Goal: Task Accomplishment & Management: Use online tool/utility

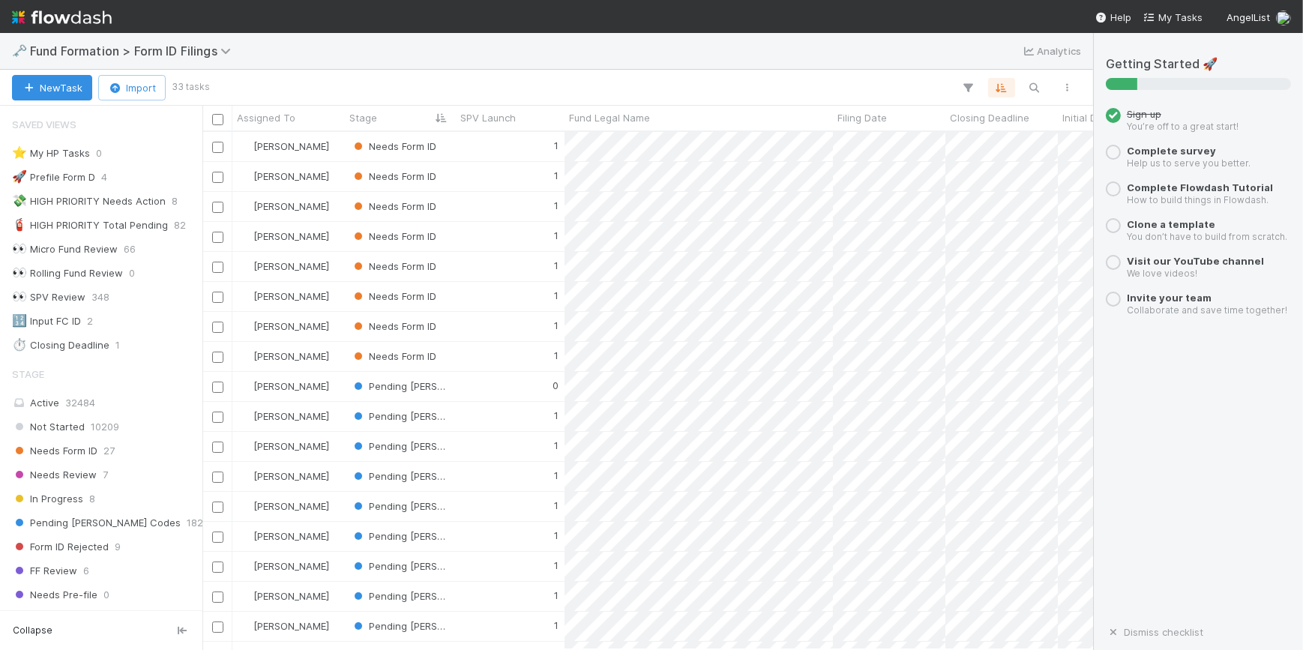
scroll to position [507, 880]
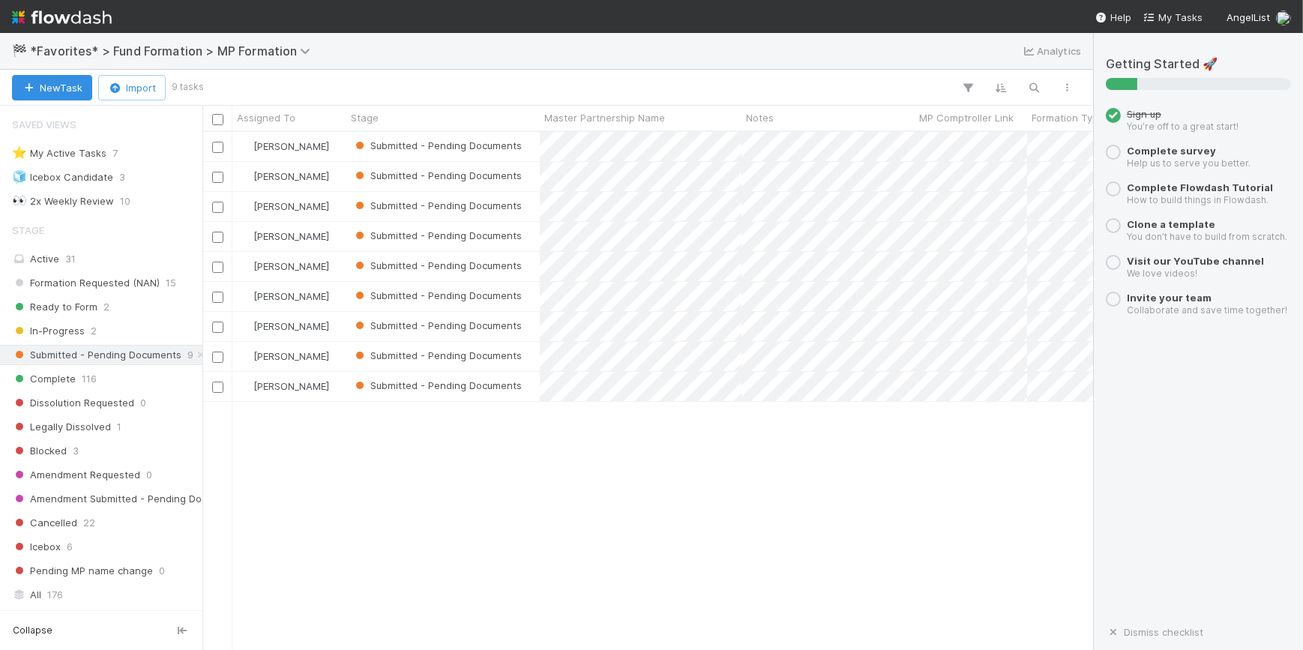
scroll to position [196, 0]
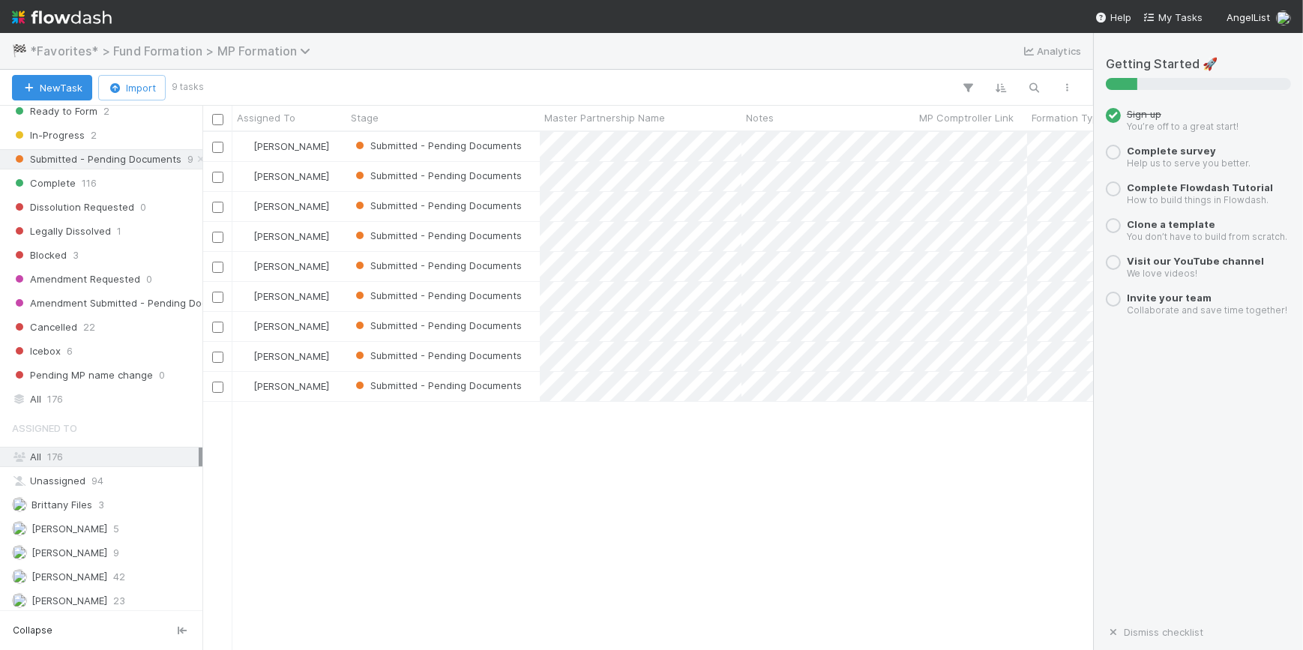
click at [64, 51] on span "*Favorites* > Fund Formation > MP Formation" at bounding box center [174, 50] width 288 height 15
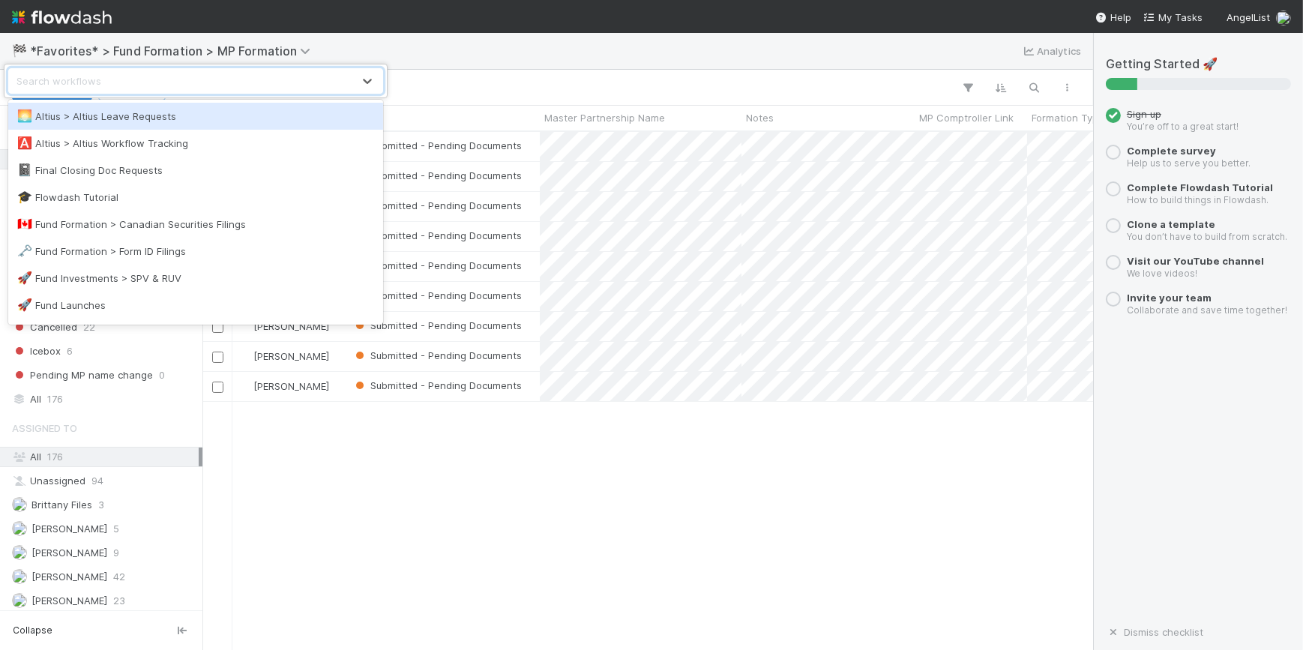
click at [82, 123] on div "🌅 Altius > Altius Leave Requests" at bounding box center [195, 116] width 357 height 15
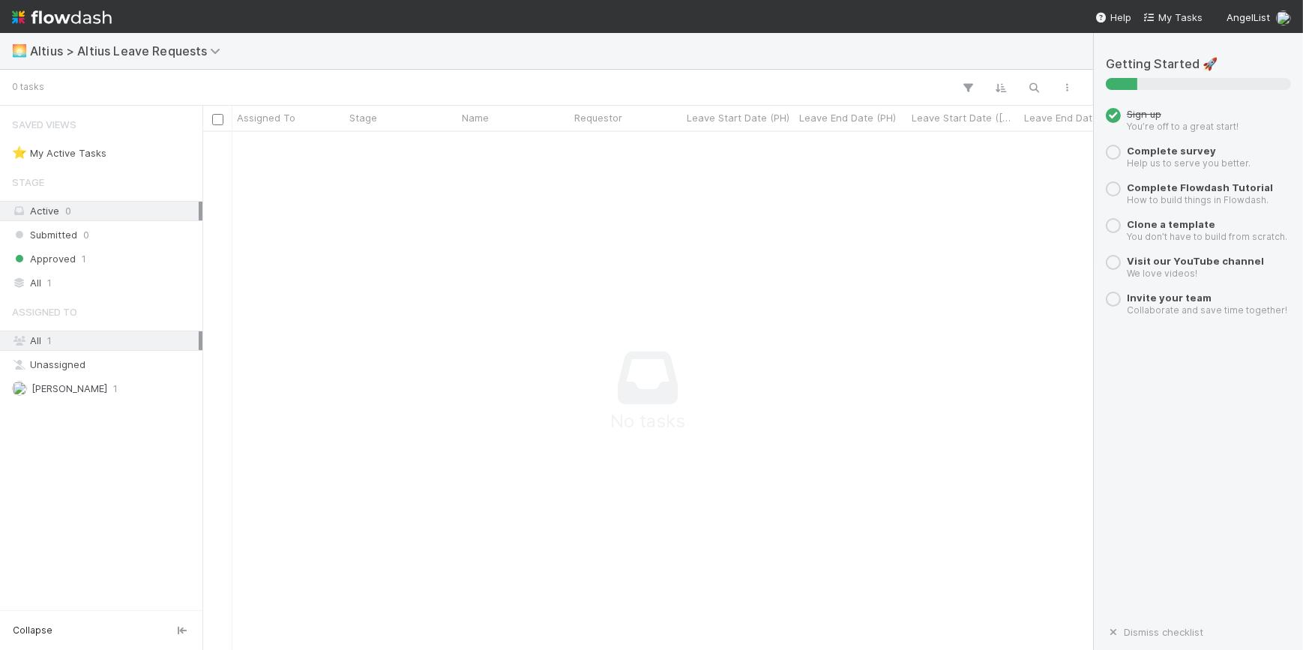
scroll to position [496, 880]
click at [47, 53] on span "Altius > Altius Leave Requests" at bounding box center [129, 50] width 199 height 15
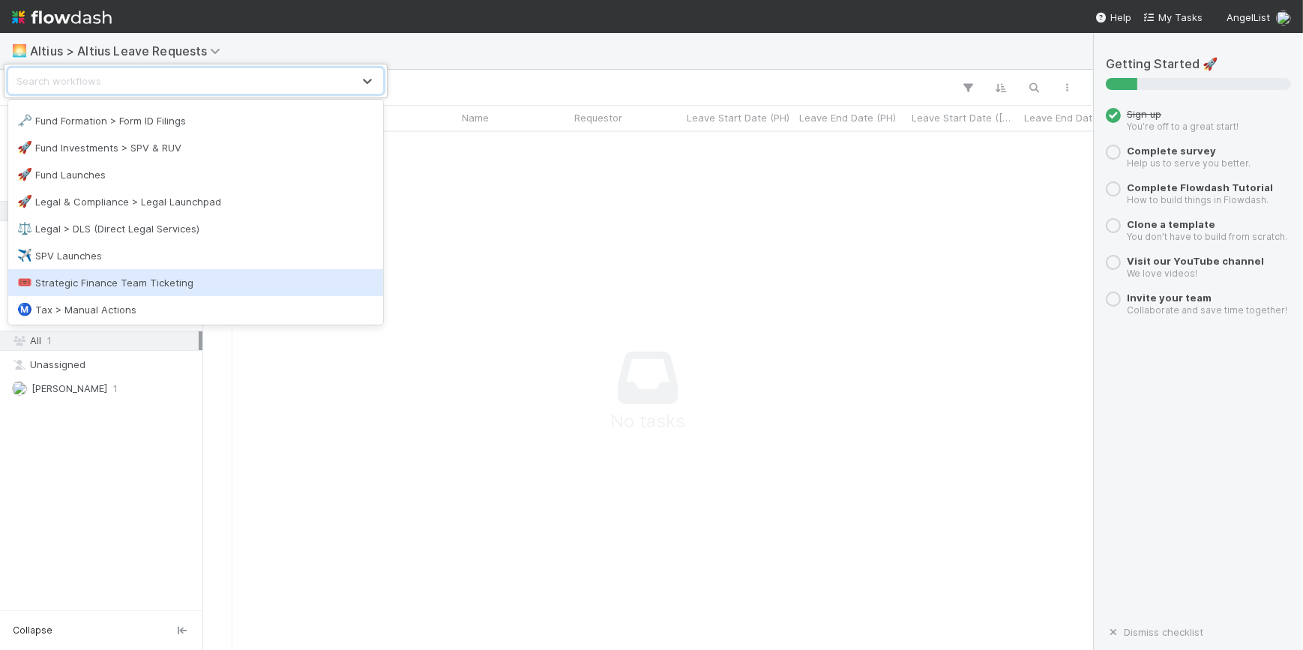
scroll to position [136, 0]
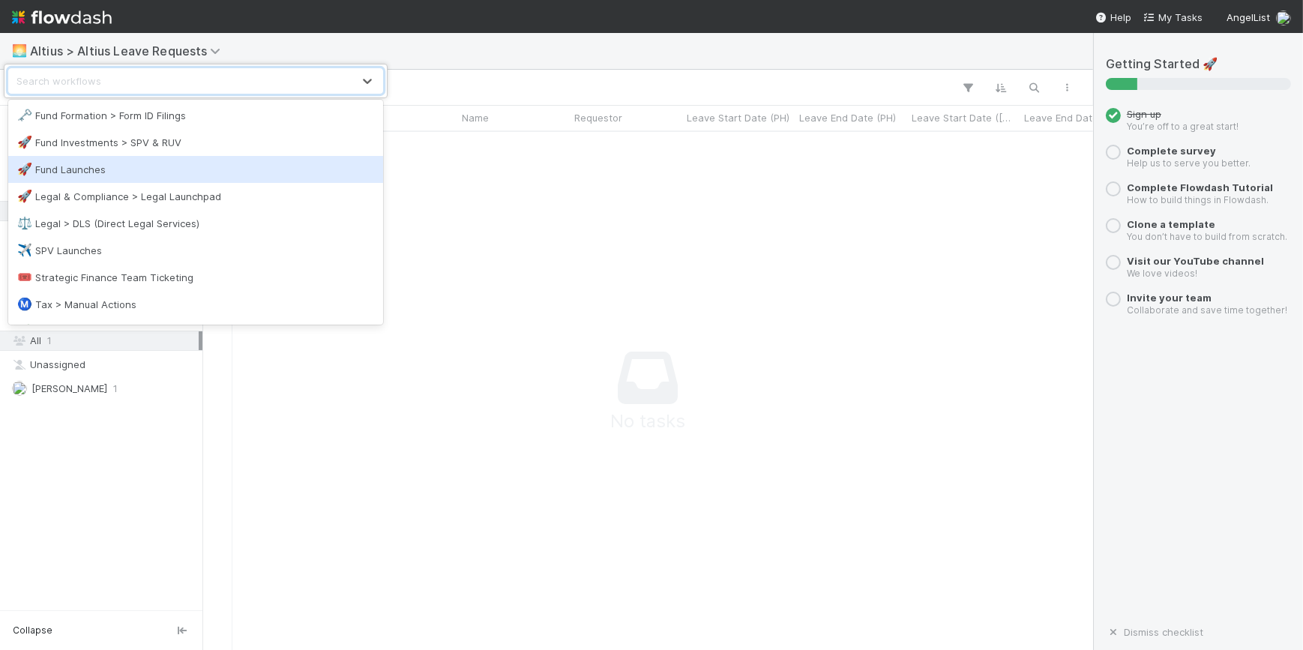
click at [100, 166] on div "🚀 Fund Launches" at bounding box center [195, 169] width 357 height 15
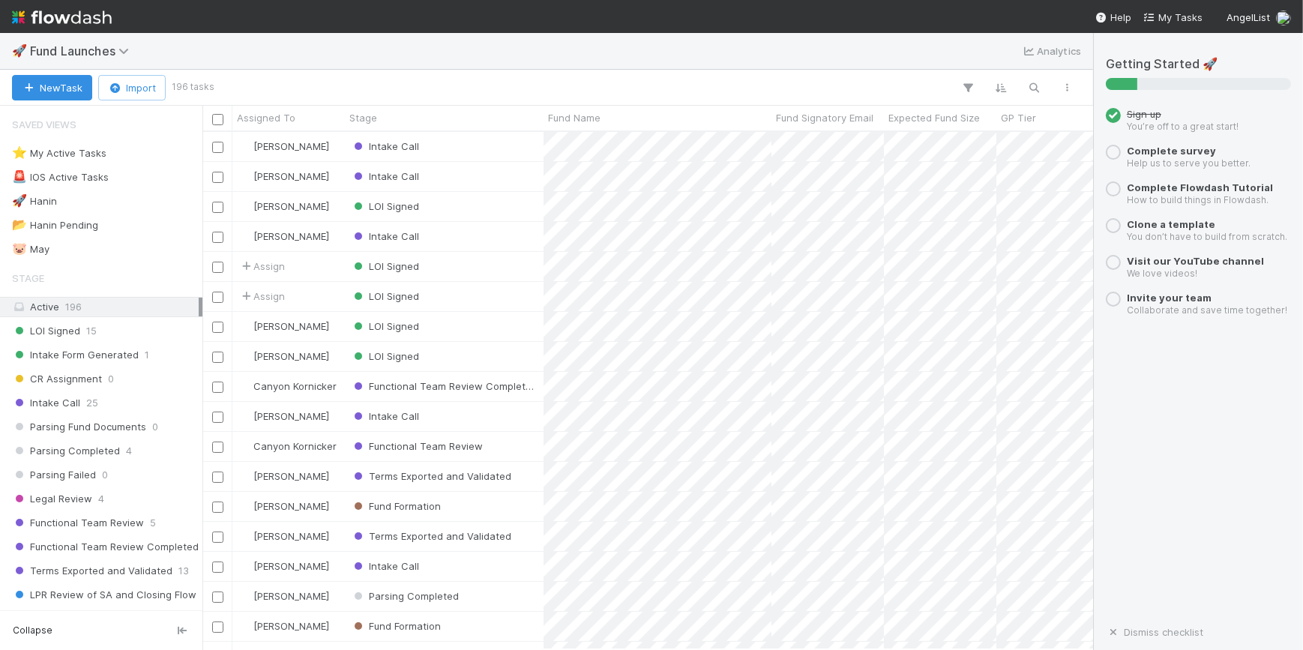
scroll to position [507, 880]
click at [1039, 87] on icon "button" at bounding box center [1034, 87] width 15 height 13
click at [903, 69] on div at bounding box center [651, 325] width 1303 height 650
click at [904, 64] on input at bounding box center [956, 62] width 150 height 18
paste input "57936"
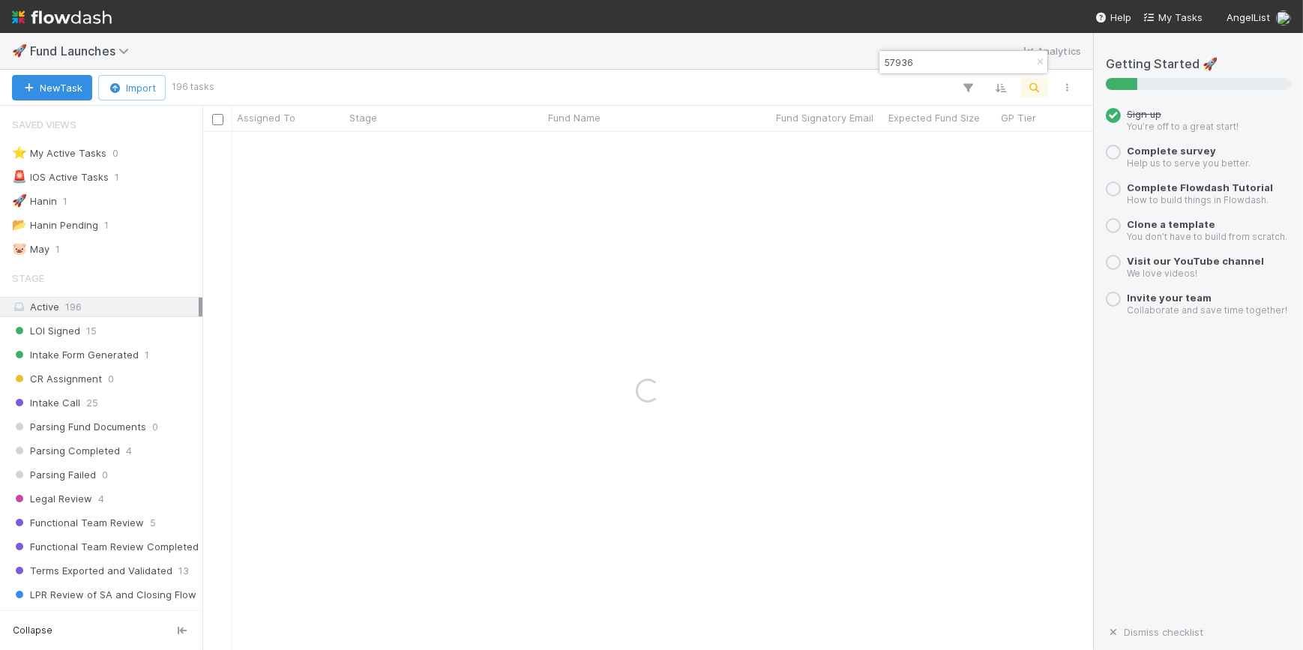
type input "57936"
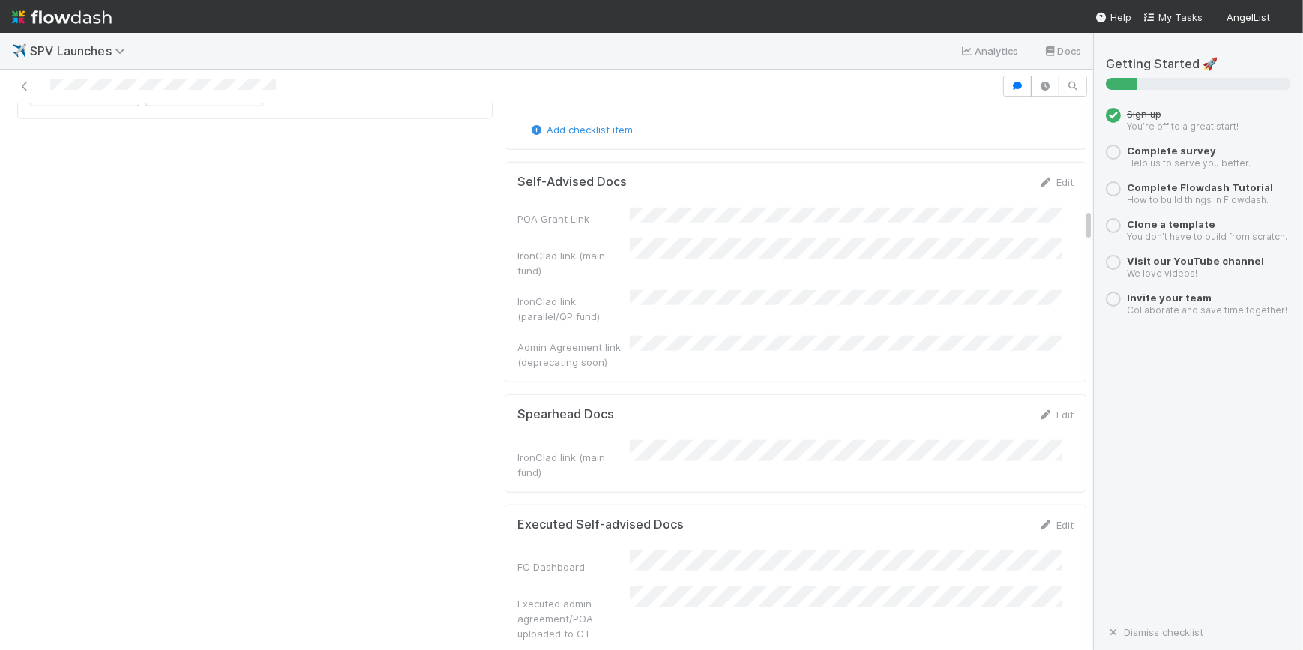
scroll to position [1703, 0]
click at [1038, 517] on link "Edit" at bounding box center [1055, 523] width 35 height 12
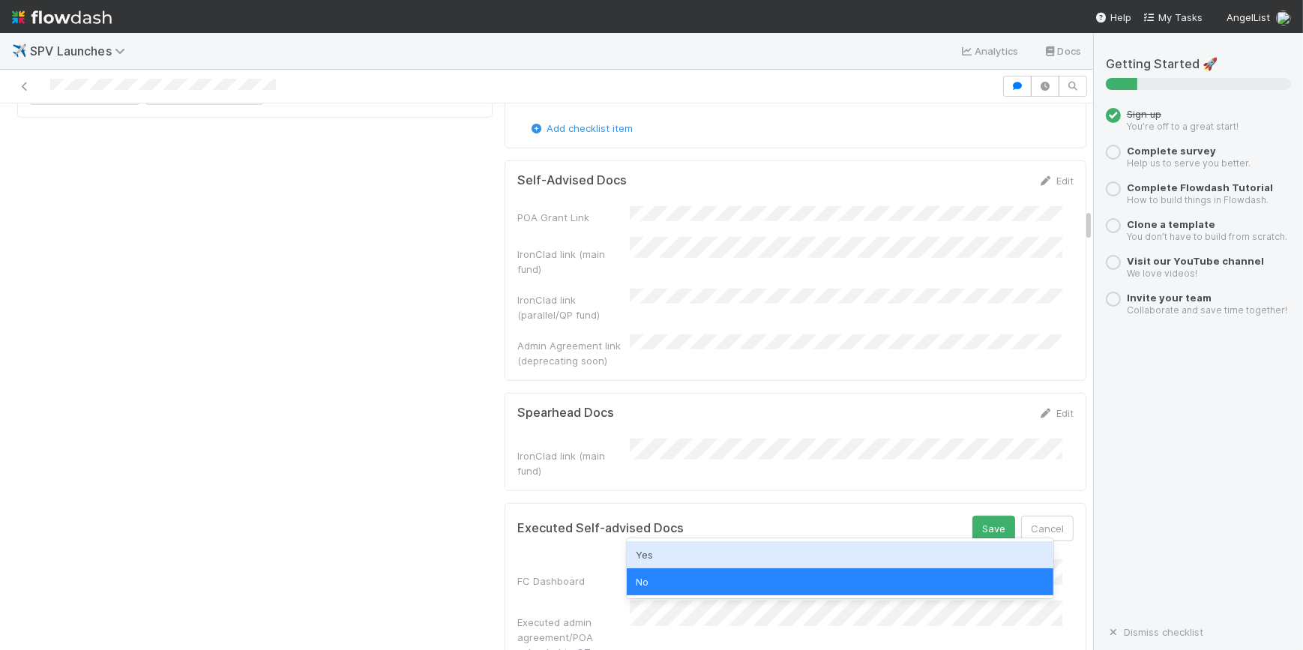
click at [734, 562] on div "Yes" at bounding box center [840, 554] width 426 height 27
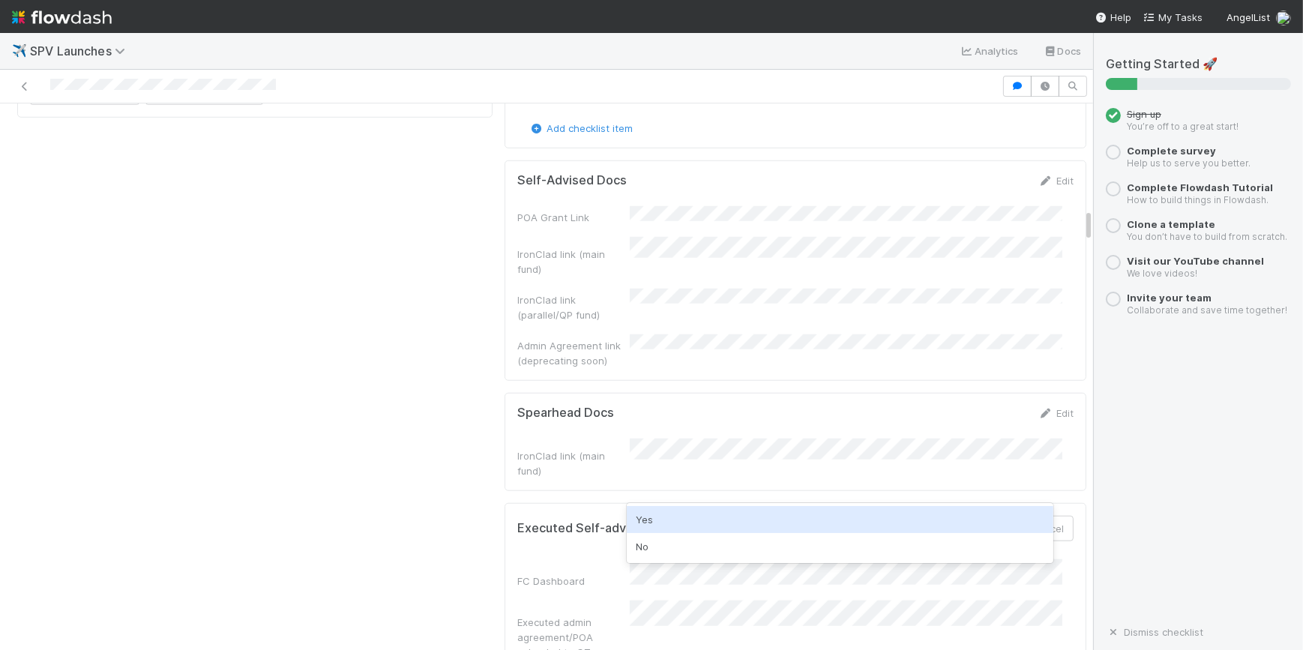
click at [709, 525] on div "Yes" at bounding box center [840, 519] width 426 height 27
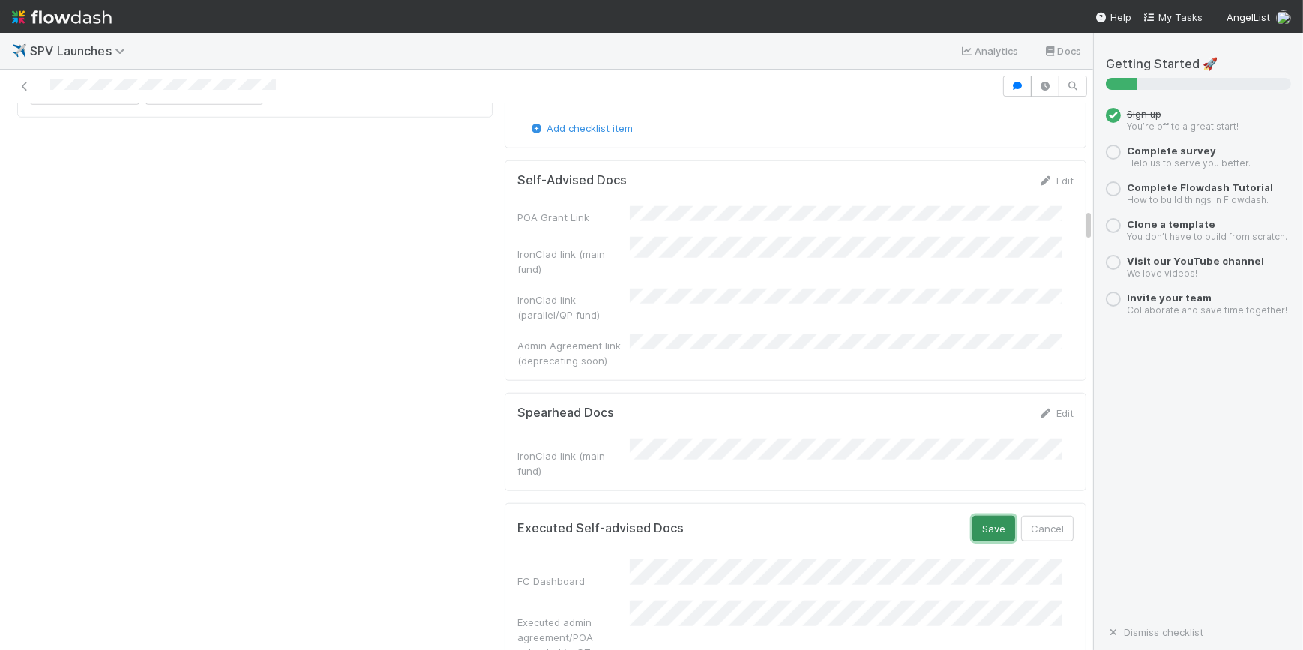
click at [983, 516] on button "Save" at bounding box center [993, 528] width 43 height 25
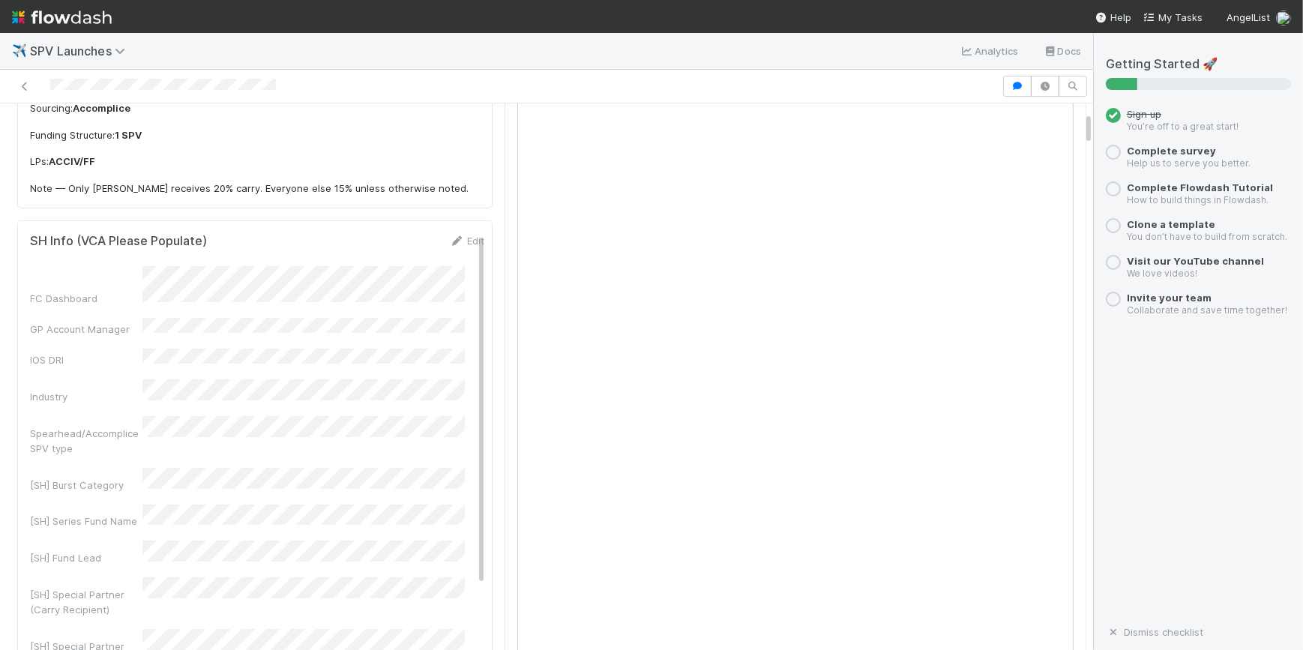
scroll to position [136, 0]
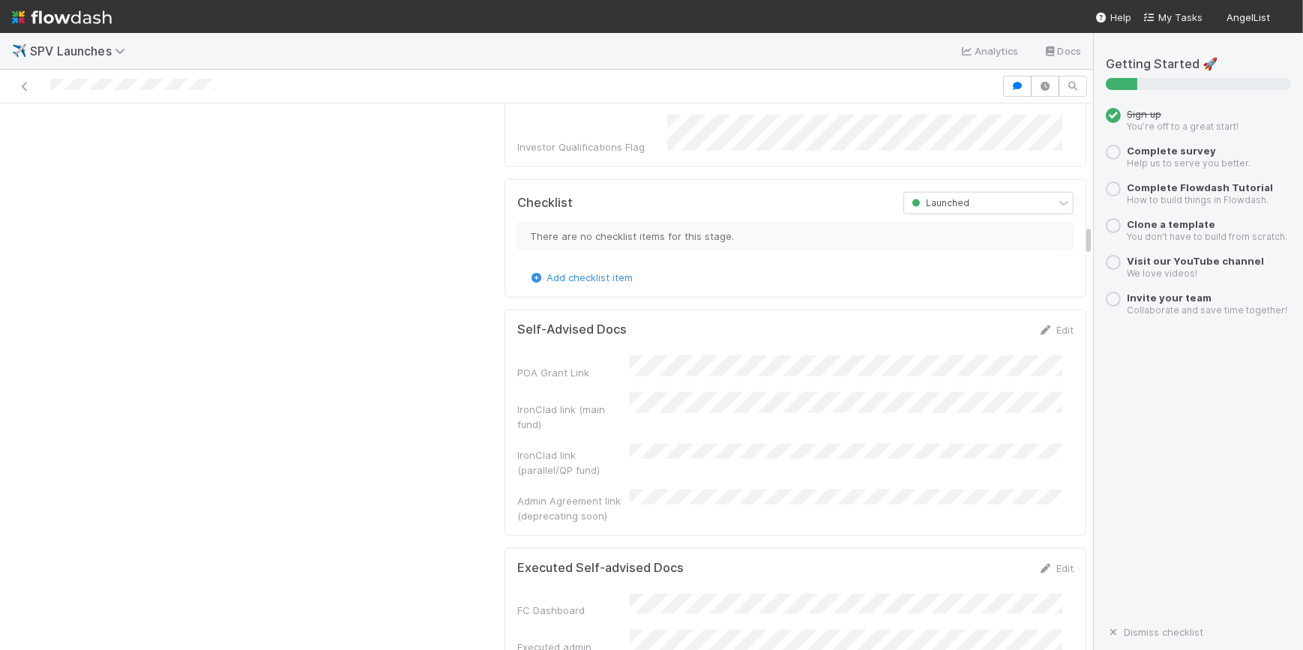
scroll to position [2112, 0]
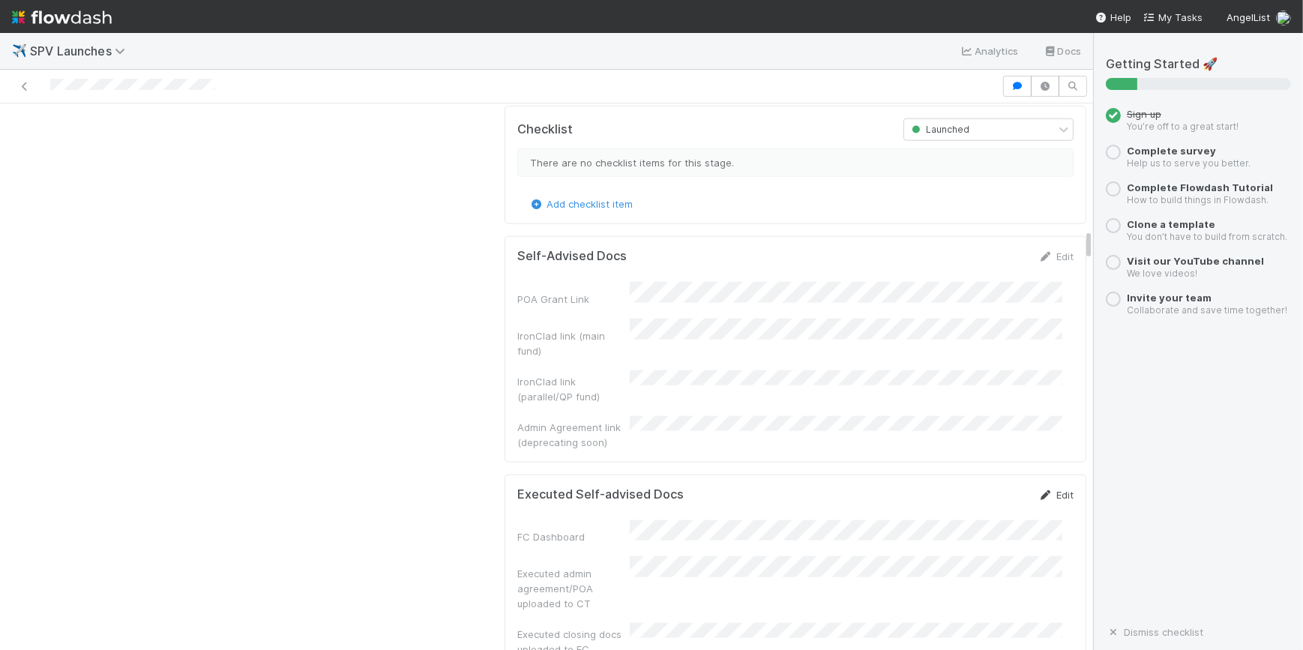
click at [1038, 489] on link "Edit" at bounding box center [1055, 495] width 35 height 12
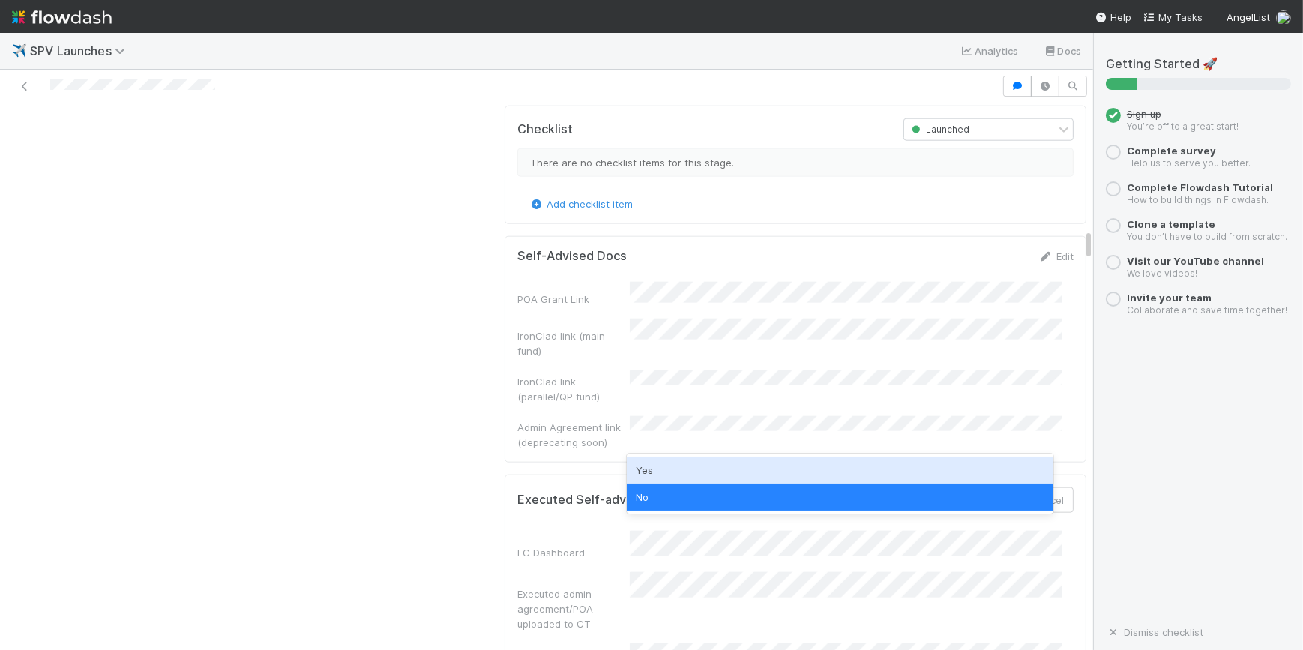
click at [648, 469] on div "Yes" at bounding box center [840, 469] width 426 height 27
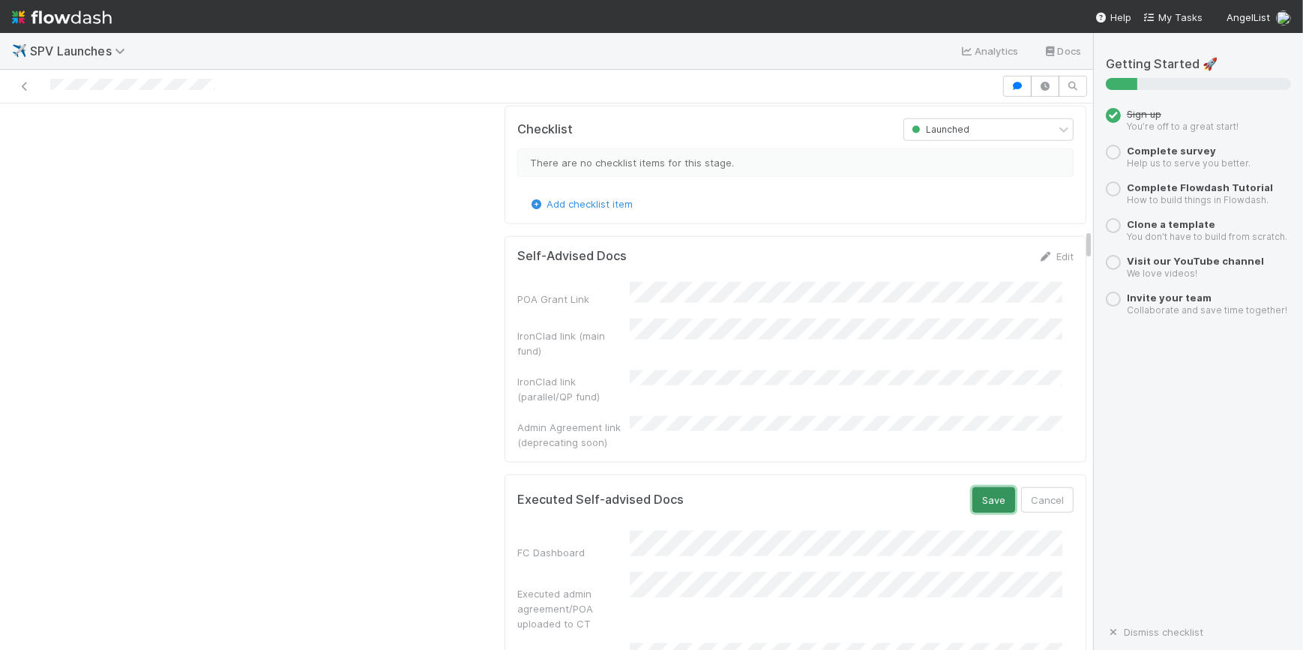
click at [982, 487] on button "Save" at bounding box center [993, 499] width 43 height 25
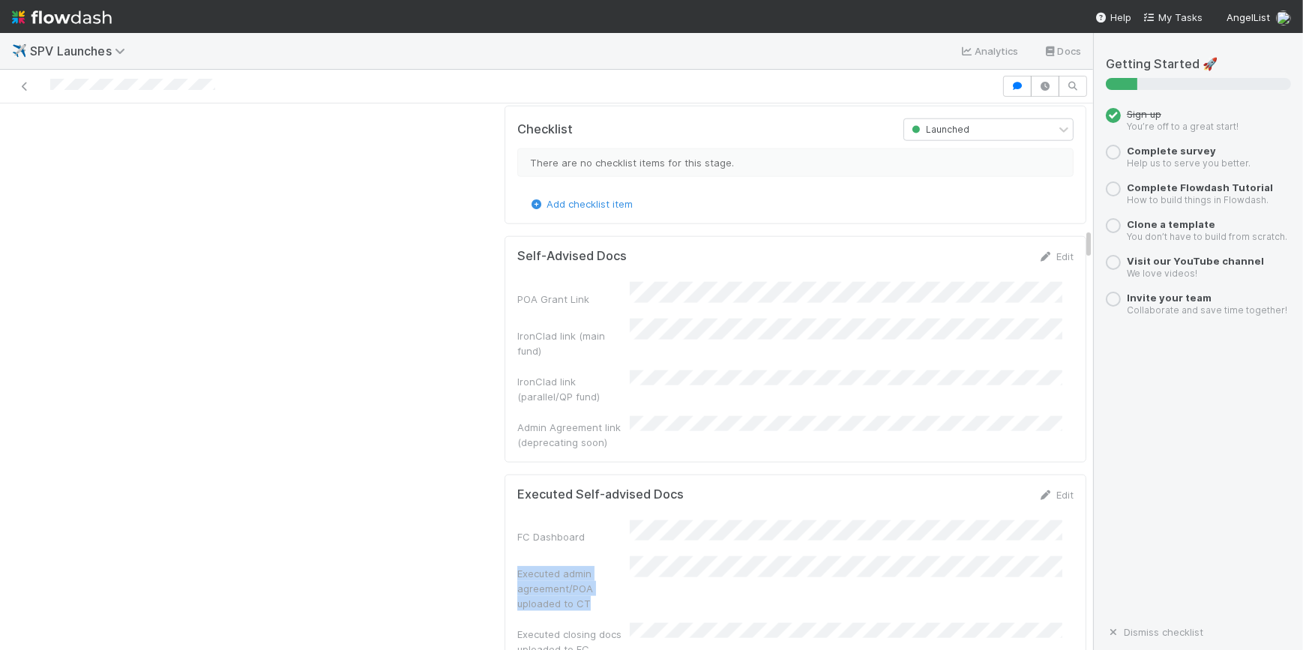
drag, startPoint x: 577, startPoint y: 450, endPoint x: 505, endPoint y: 417, distance: 79.1
click at [505, 474] on div "Executed Self-advised Docs Edit FC Dashboard Executed admin agreement/POA uploa…" at bounding box center [795, 572] width 582 height 196
copy div "Executed admin agreement/POA uploaded to CT"
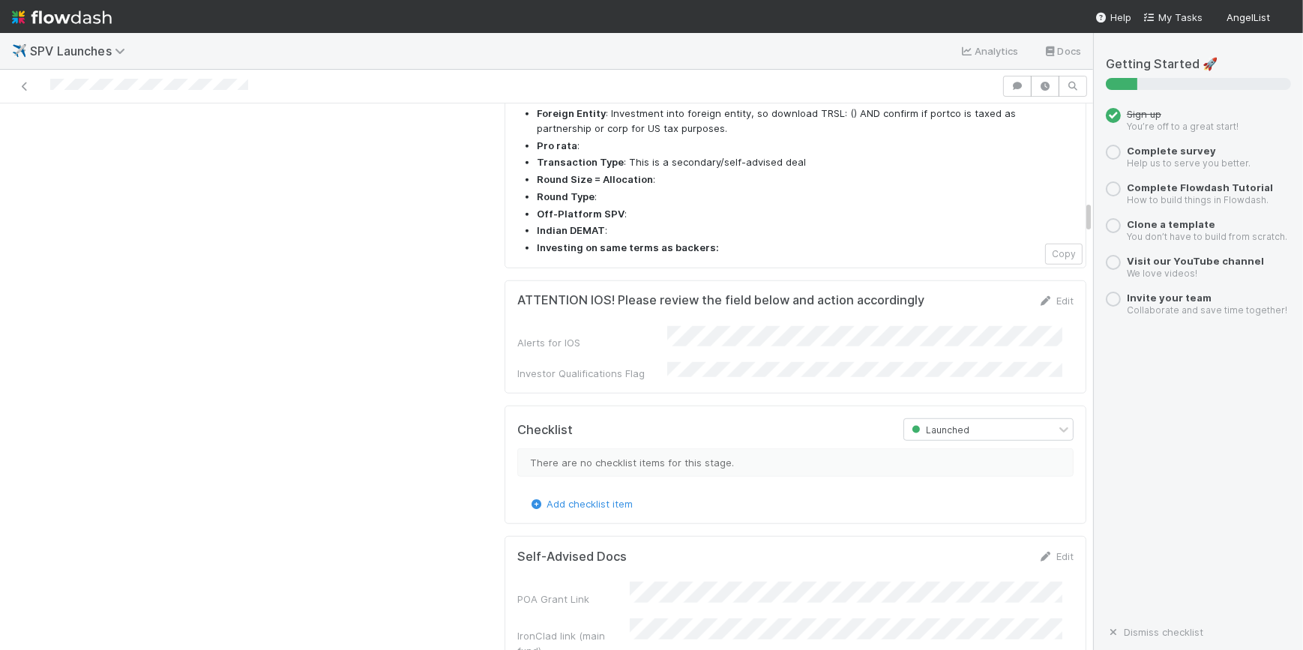
scroll to position [1839, 0]
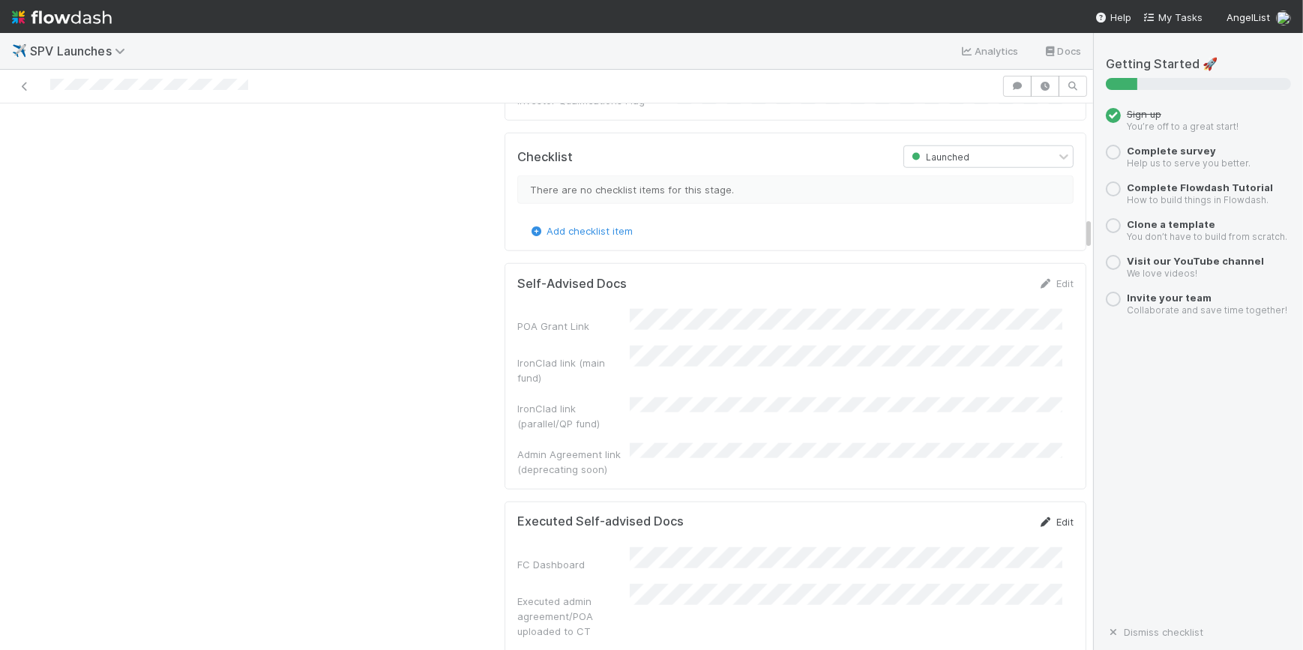
click at [1038, 517] on icon at bounding box center [1045, 522] width 15 height 10
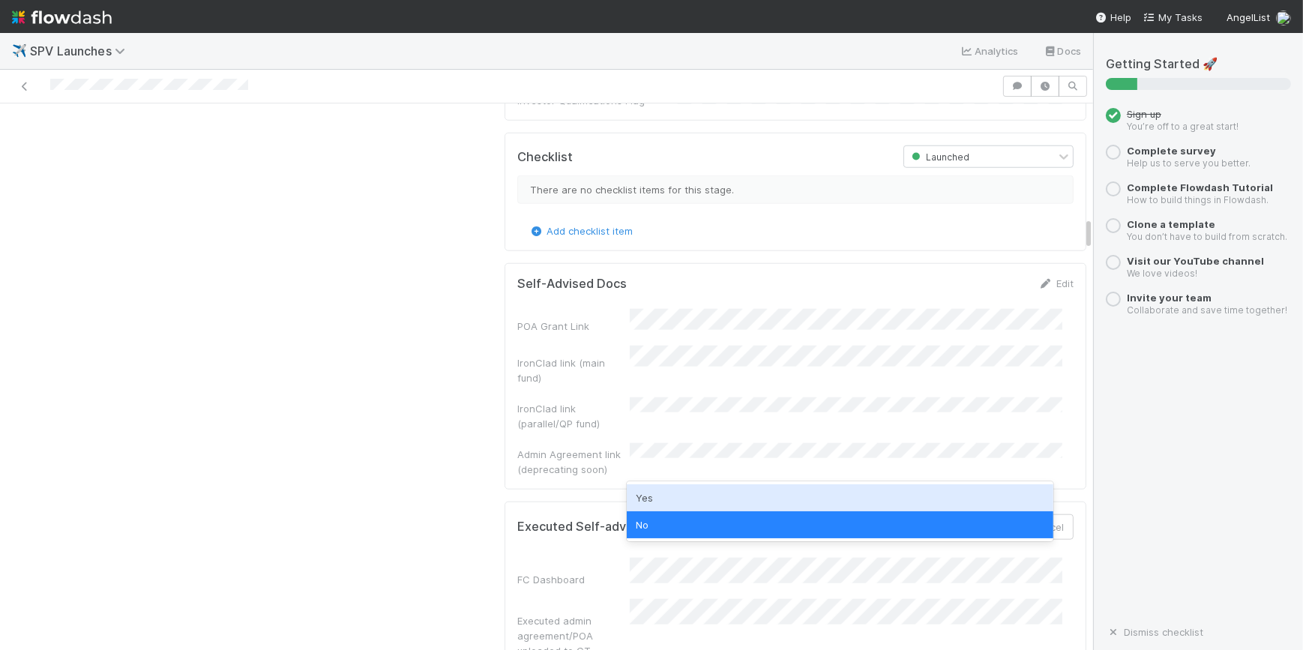
click at [881, 498] on div "Yes" at bounding box center [840, 497] width 426 height 27
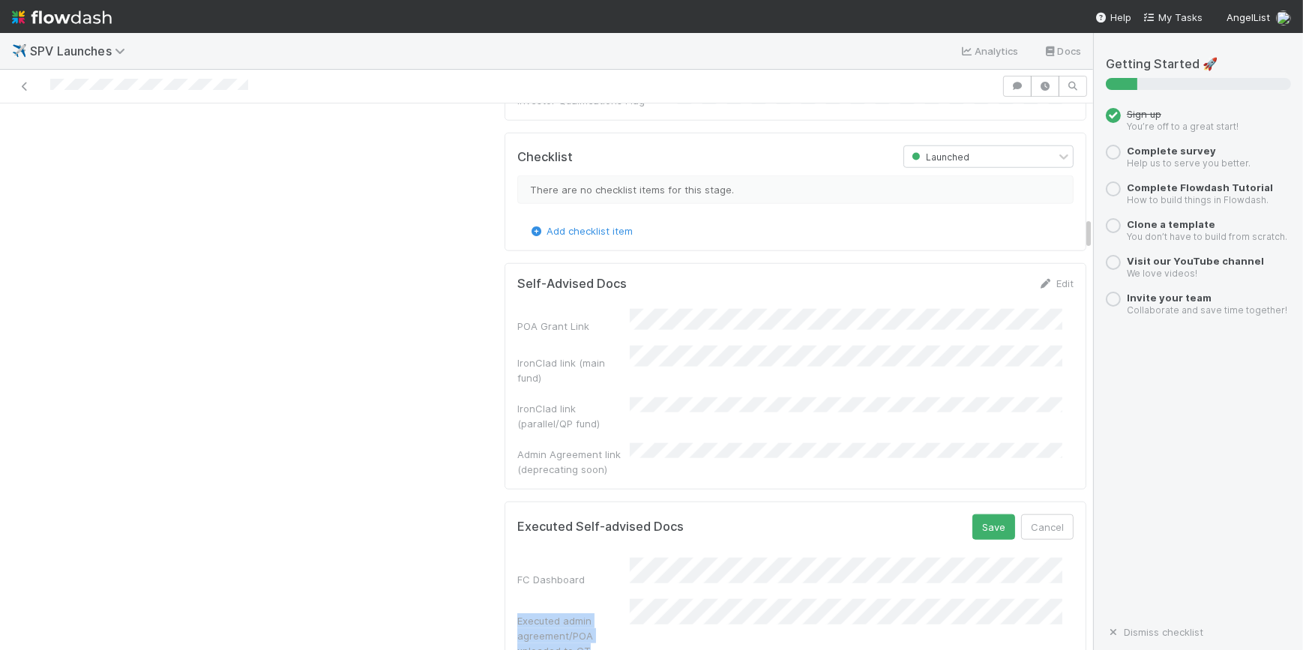
drag, startPoint x: 579, startPoint y: 495, endPoint x: 508, endPoint y: 465, distance: 77.3
click at [517, 613] on div "Executed admin agreement/POA uploaded to CT" at bounding box center [573, 635] width 112 height 45
copy div "Executed admin agreement/POA uploaded to CT"
click at [973, 514] on button "Save" at bounding box center [993, 526] width 43 height 25
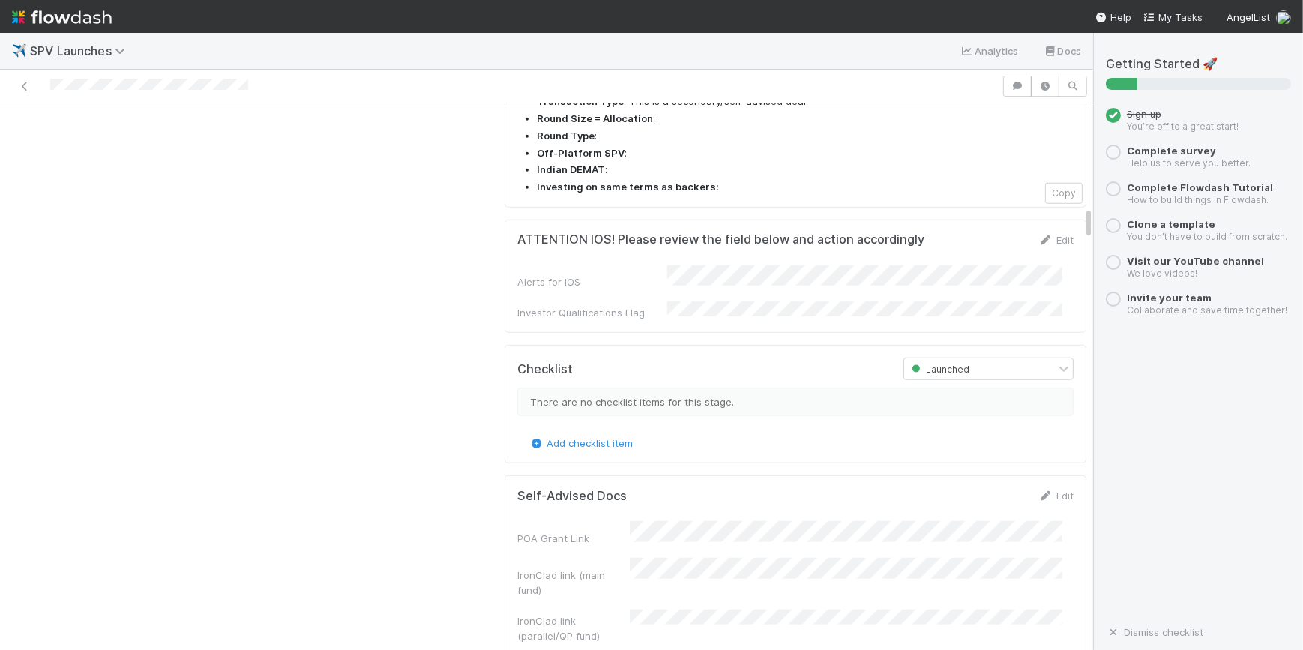
scroll to position [1566, 0]
